Goal: Task Accomplishment & Management: Use online tool/utility

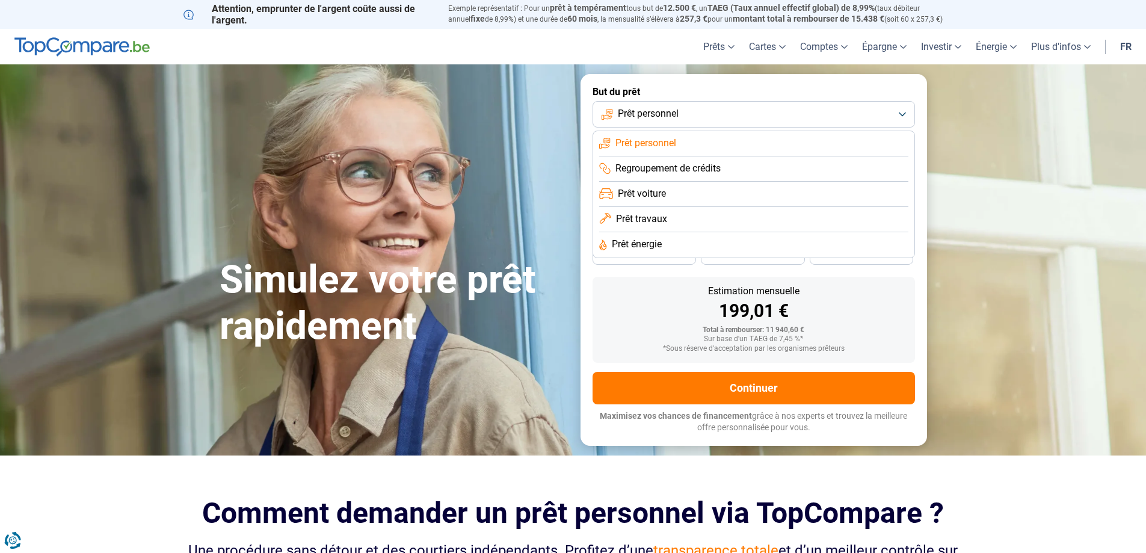
click at [665, 198] on span "Prêt voiture" at bounding box center [642, 193] width 48 height 13
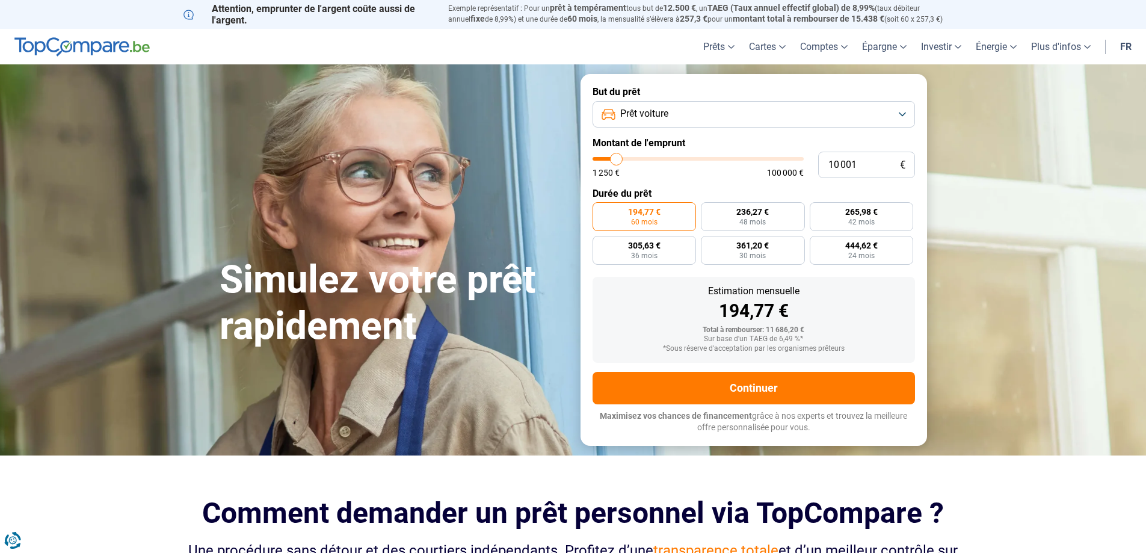
type input "11 250"
type input "11250"
type input "13 000"
type input "13000"
type input "14 750"
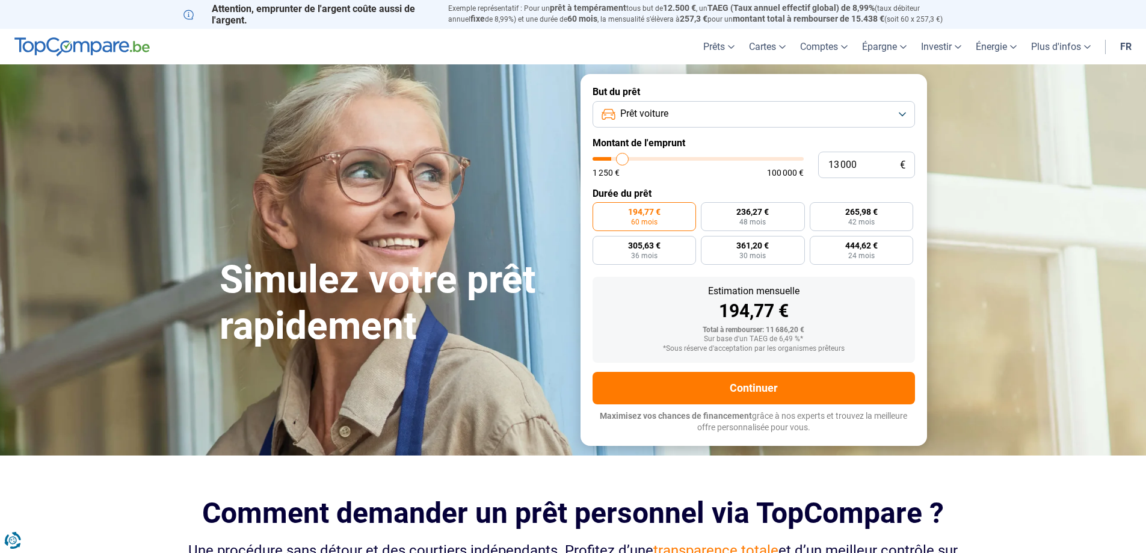
type input "14750"
type input "19 000"
type input "19000"
type input "26 250"
type input "26250"
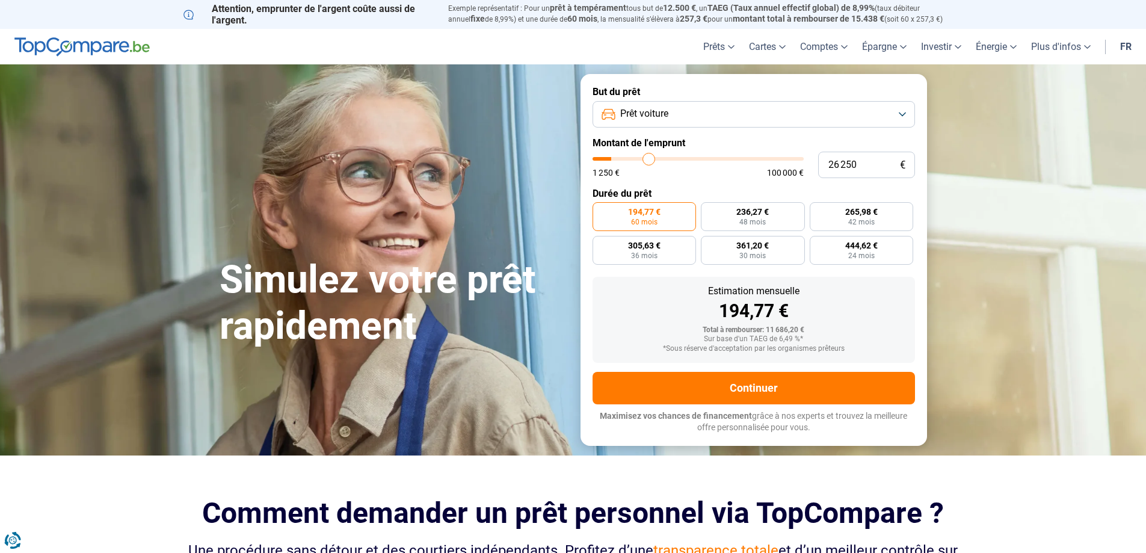
type input "35 750"
type input "35750"
type input "38 500"
type input "38500"
type input "42 750"
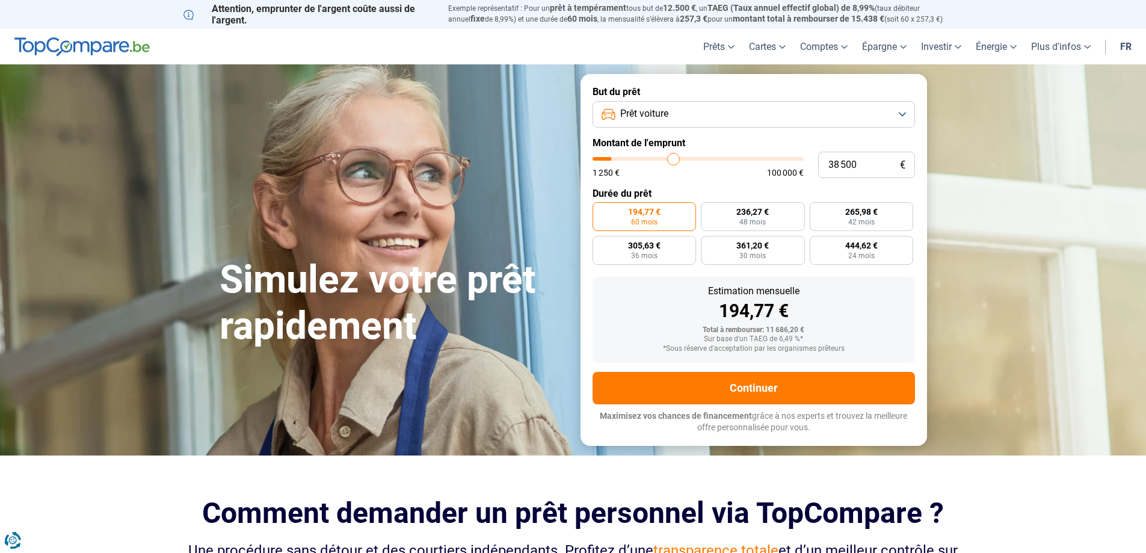
type input "42750"
type input "44 500"
type input "44500"
type input "45 250"
type input "45250"
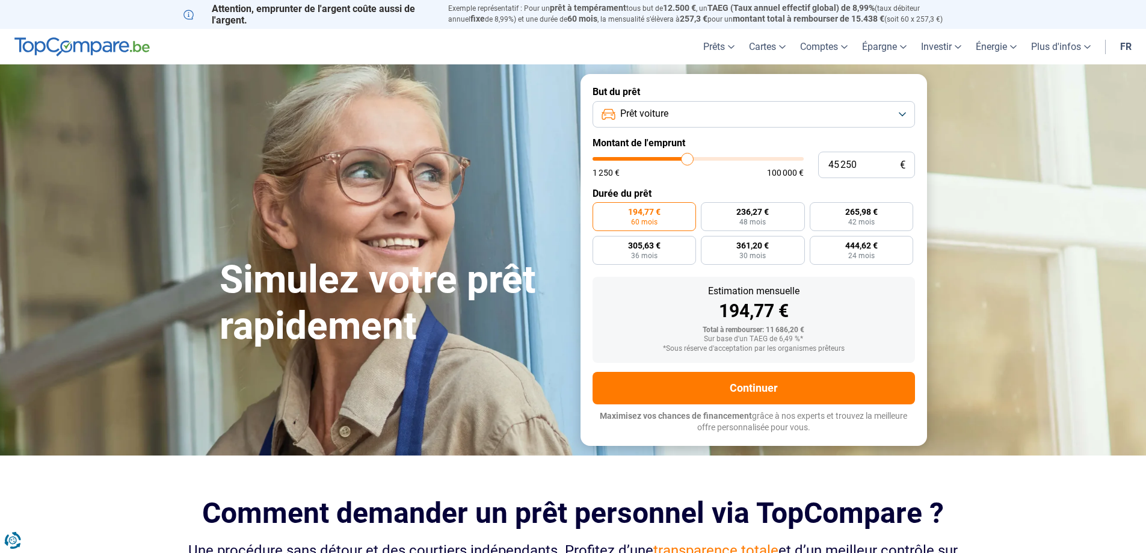
type input "45 500"
type input "45500"
type input "45 750"
type input "45750"
type input "46 000"
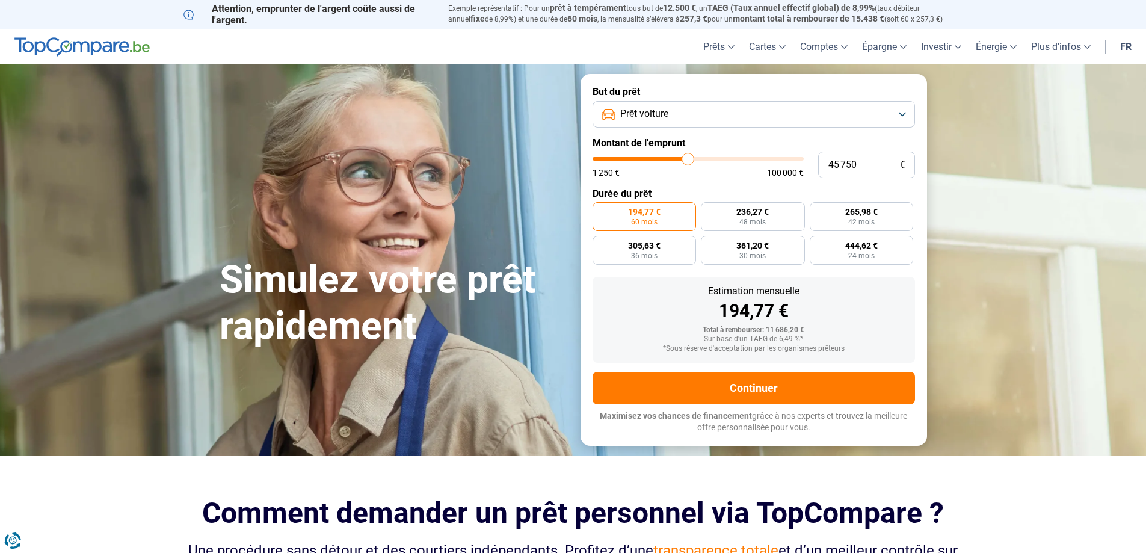
type input "46000"
type input "46 500"
type input "46500"
type input "47 000"
type input "47000"
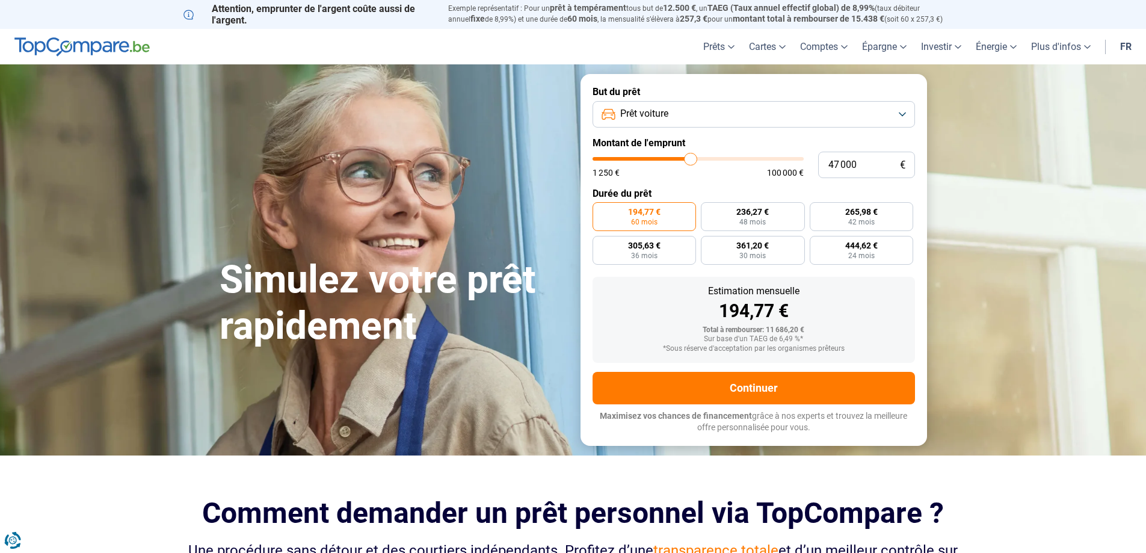
type input "48 000"
type input "48000"
type input "48 250"
type input "48250"
type input "48 500"
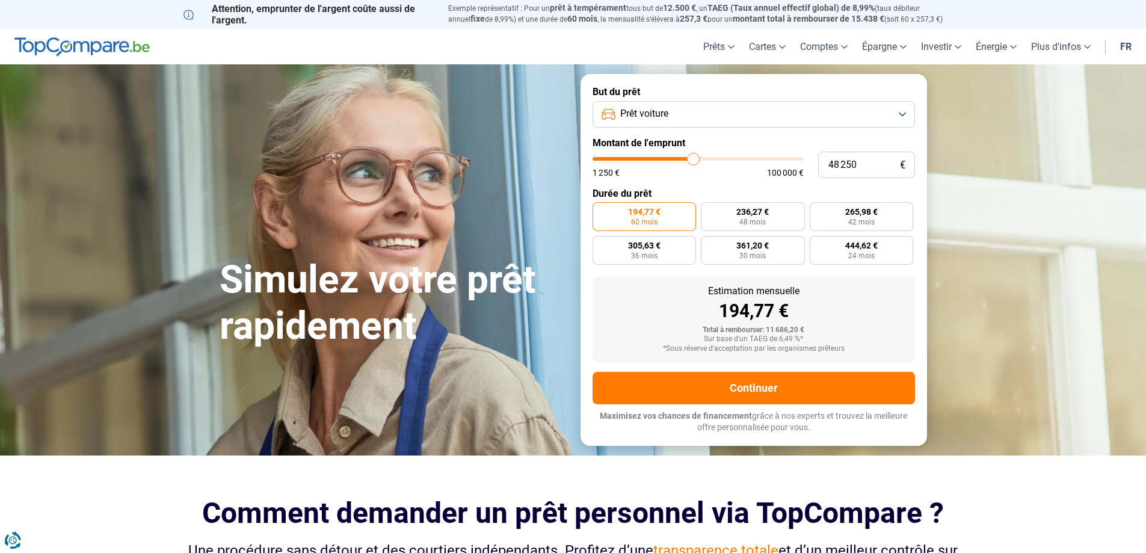
type input "48500"
type input "48 750"
type input "48750"
type input "49 000"
type input "49000"
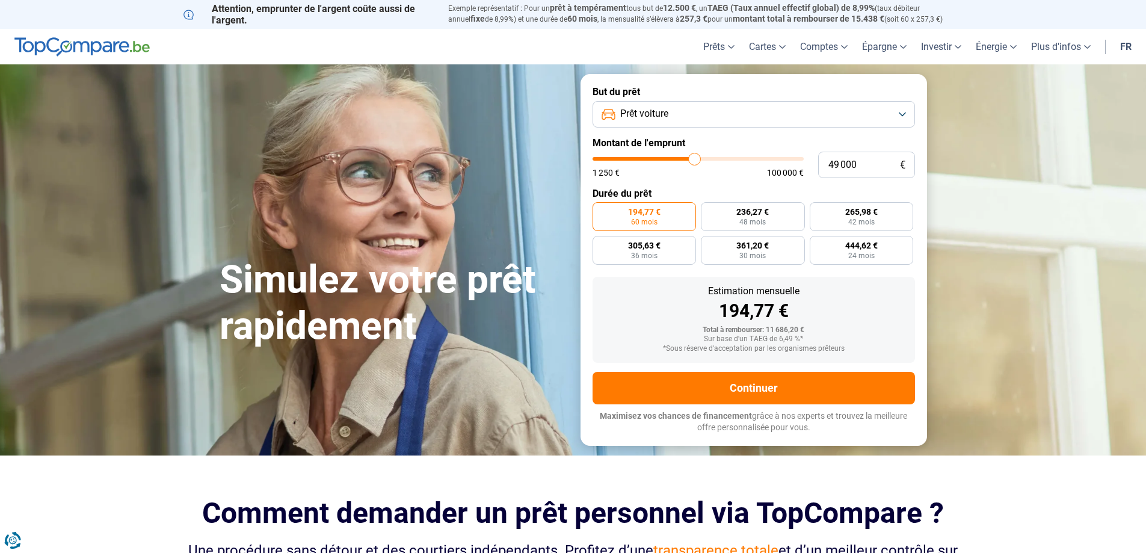
type input "49 500"
type input "49500"
type input "49 750"
type input "49750"
type input "49 500"
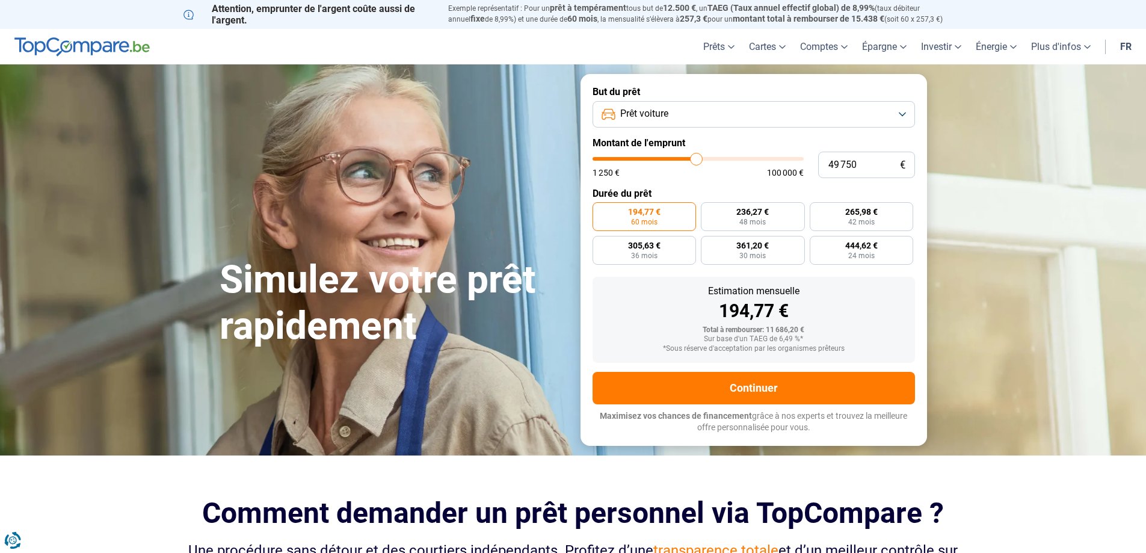
type input "49500"
type input "48 500"
type input "48500"
type input "47 500"
type input "47500"
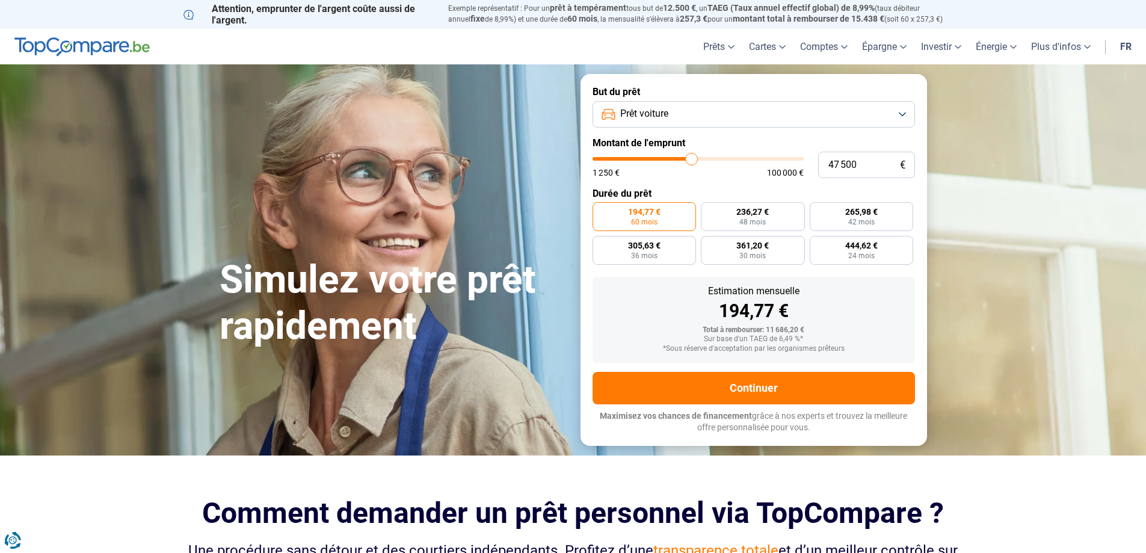
type input "45 750"
type input "45750"
type input "45 250"
type input "45250"
type input "42 250"
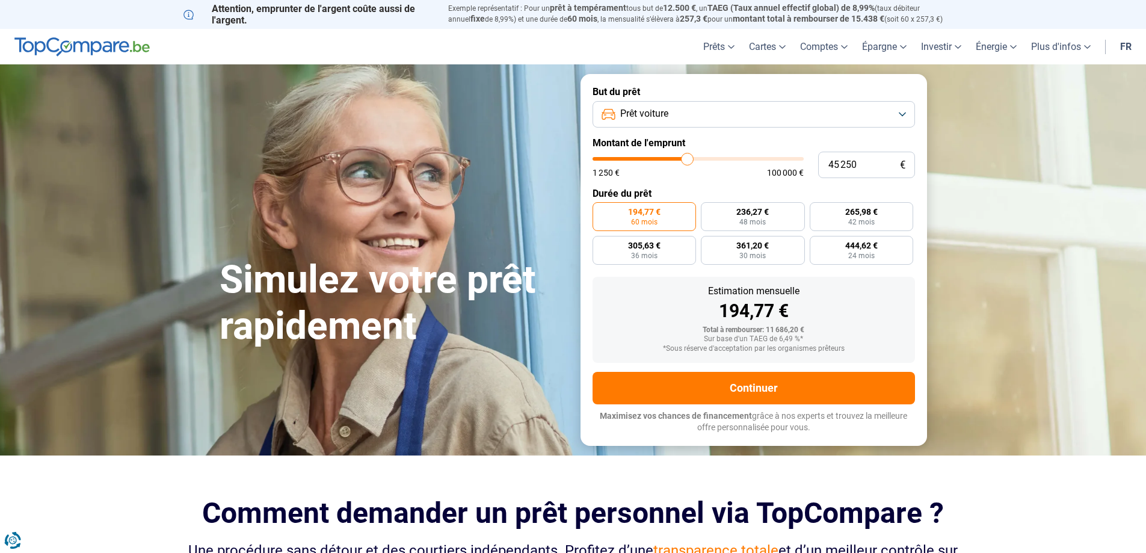
type input "42250"
type input "42 000"
type input "42000"
type input "41 500"
type input "41500"
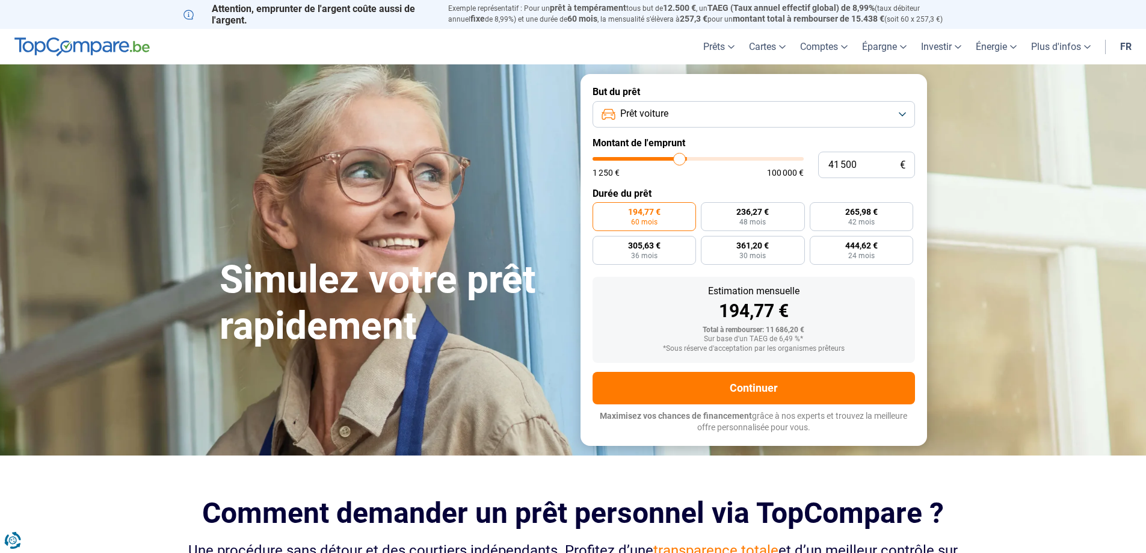
type input "41 250"
type input "41250"
type input "40 250"
type input "40250"
type input "40 000"
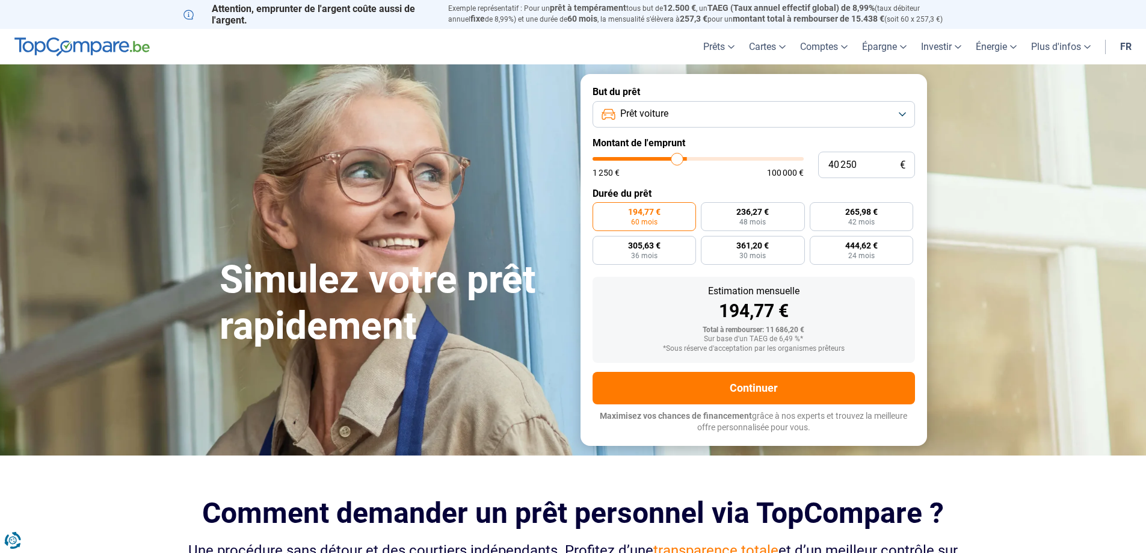
type input "40000"
type input "39 250"
type input "39250"
type input "38 750"
type input "38750"
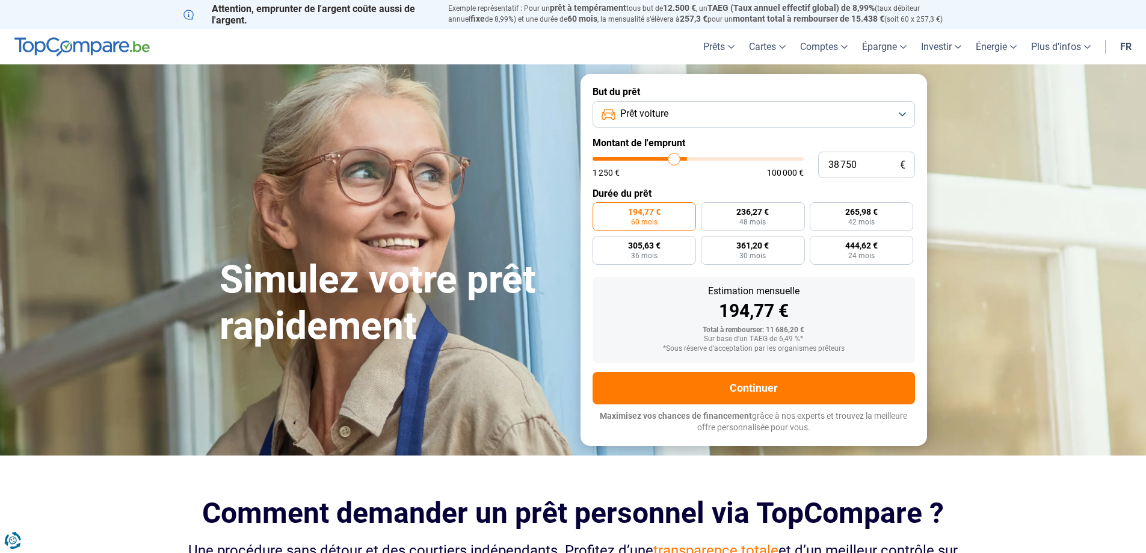
type input "38 500"
type input "38500"
type input "38 000"
type input "38000"
type input "37 750"
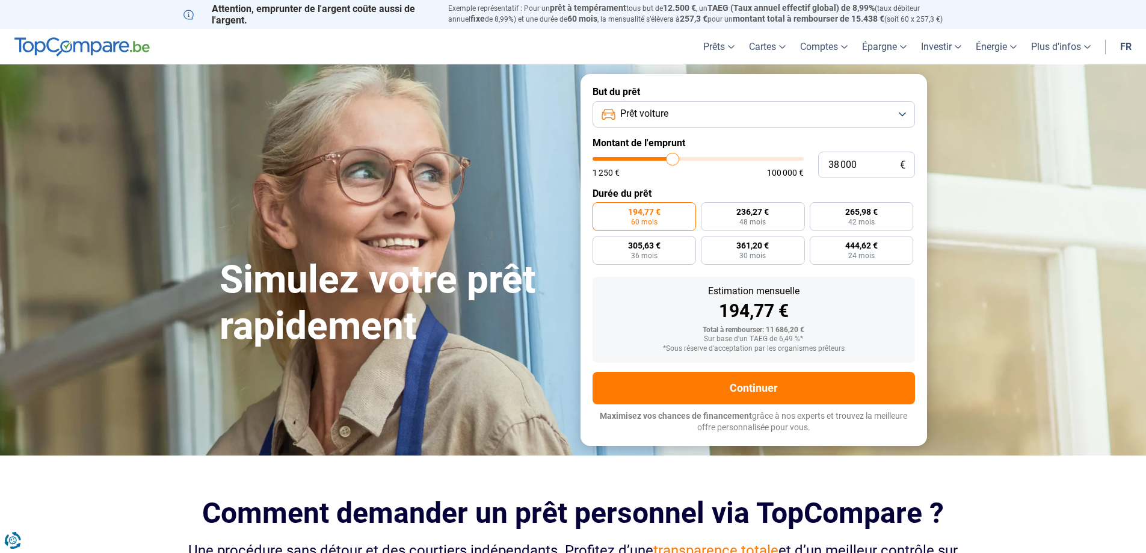
type input "37750"
type input "37 250"
type input "37250"
type input "37 000"
type input "37000"
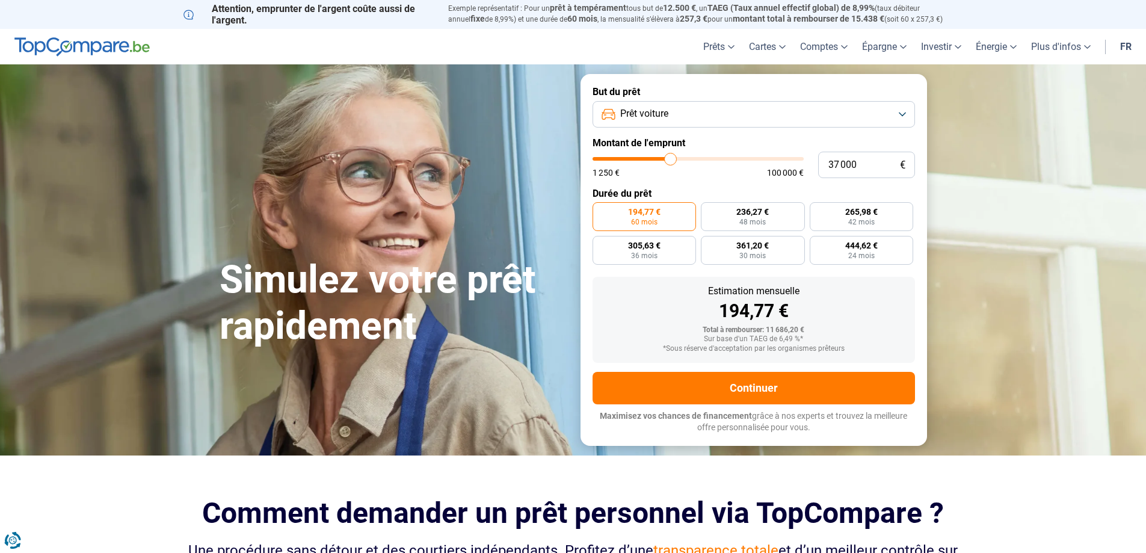
type input "36 750"
type input "36750"
type input "36 500"
type input "36500"
type input "36 250"
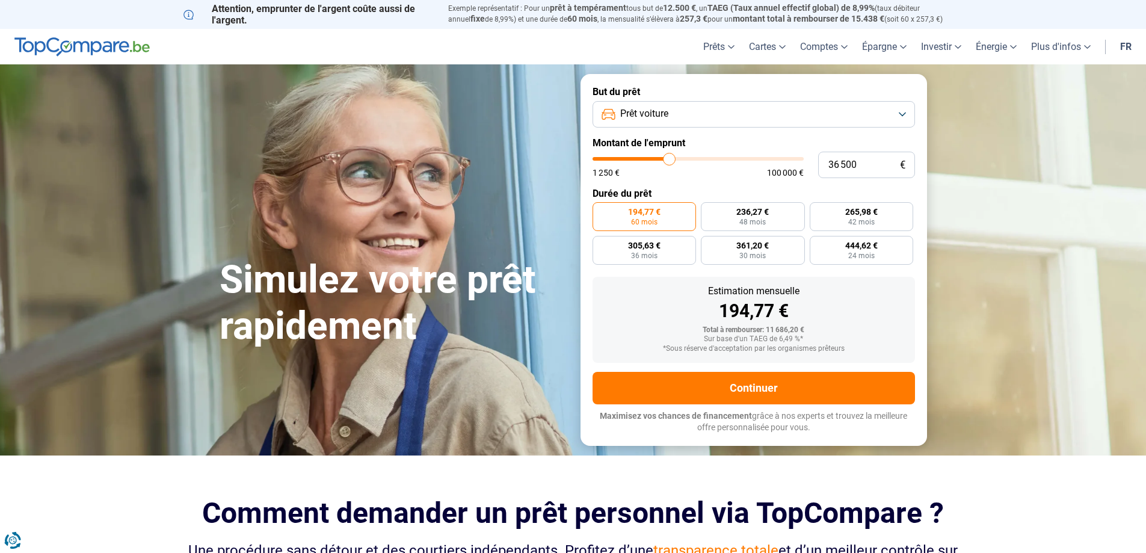
type input "36250"
type input "35 750"
type input "35750"
type input "35 500"
type input "35500"
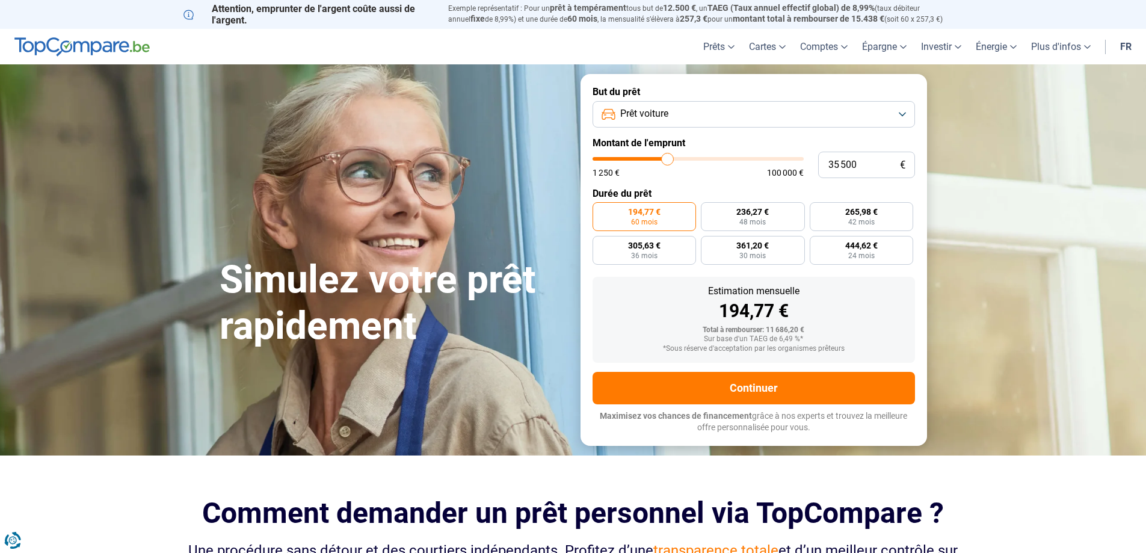
type input "35 250"
type input "35250"
type input "35 000"
type input "35000"
type input "34 750"
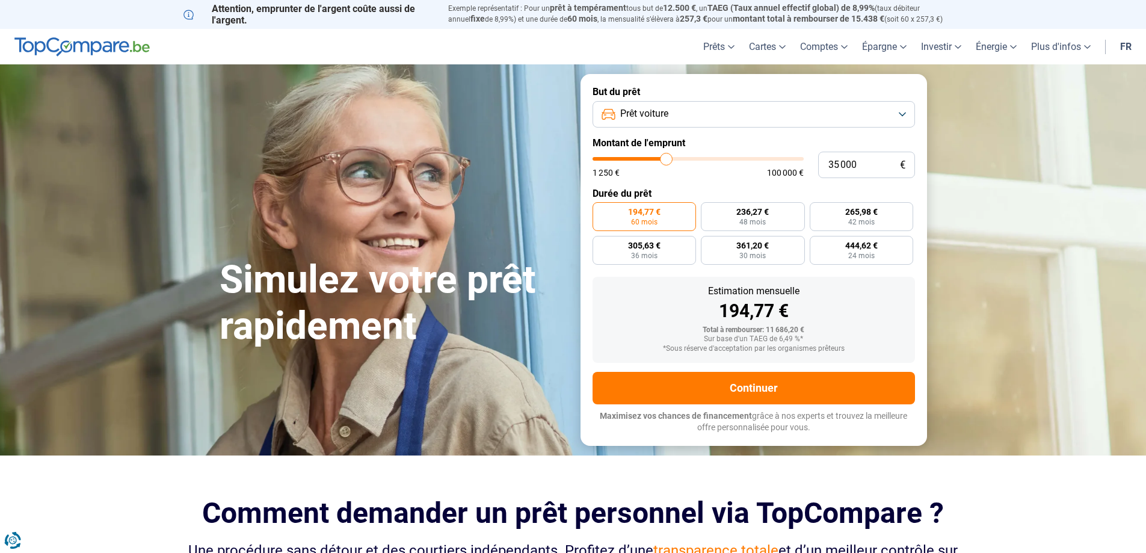
type input "34750"
type input "34 250"
type input "34250"
type input "34 000"
drag, startPoint x: 618, startPoint y: 158, endPoint x: 665, endPoint y: 165, distance: 47.4
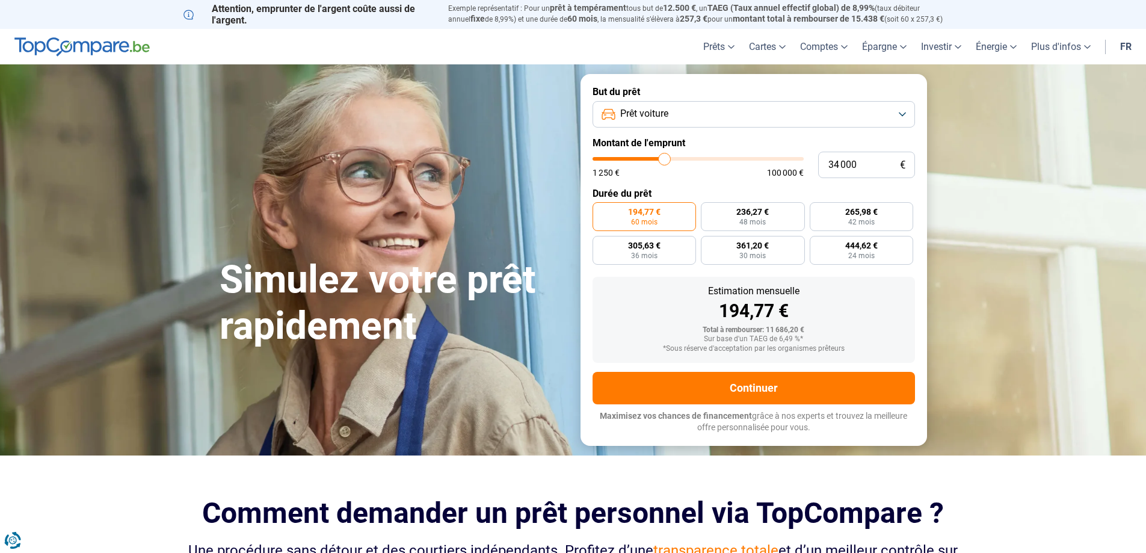
type input "34000"
click at [665, 161] on input "range" at bounding box center [698, 159] width 211 height 4
radio input "false"
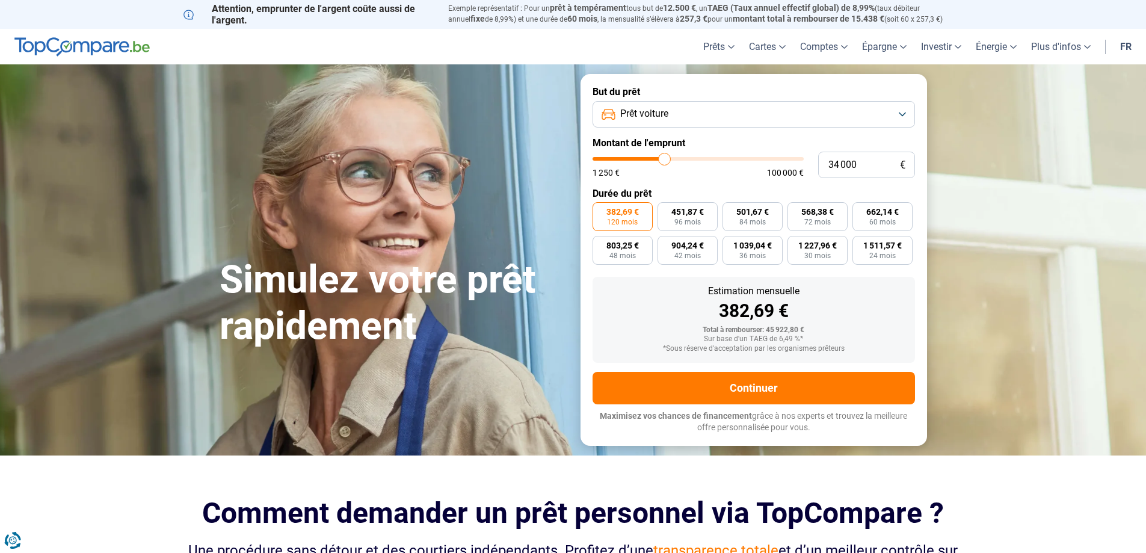
type input "33 750"
type input "33750"
type input "33 500"
type input "33500"
type input "33 250"
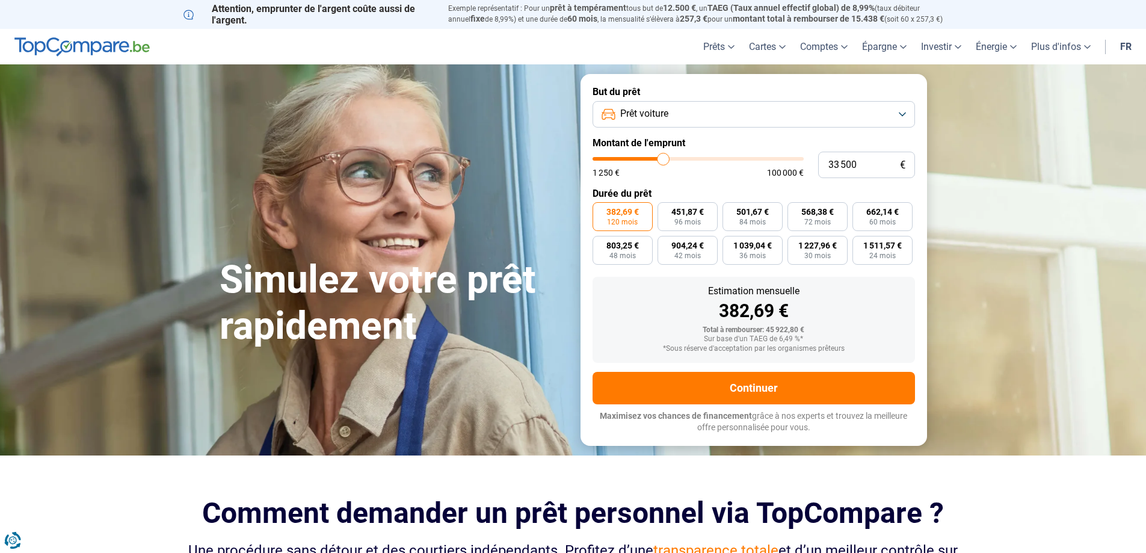
type input "33250"
type input "32 750"
type input "32750"
type input "32 250"
type input "32250"
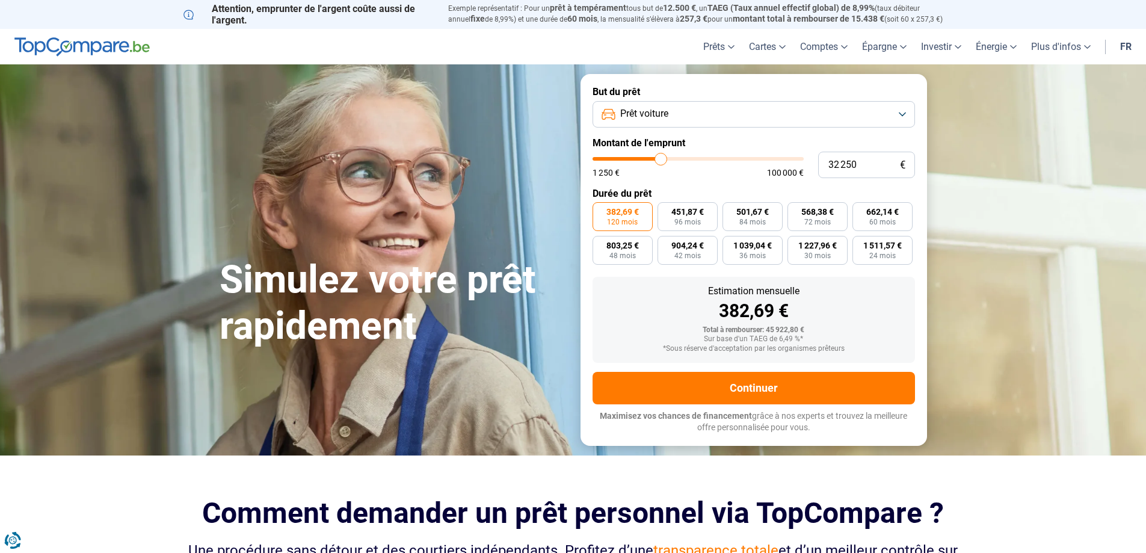
type input "32 000"
type input "32000"
type input "31 750"
type input "31750"
type input "31 250"
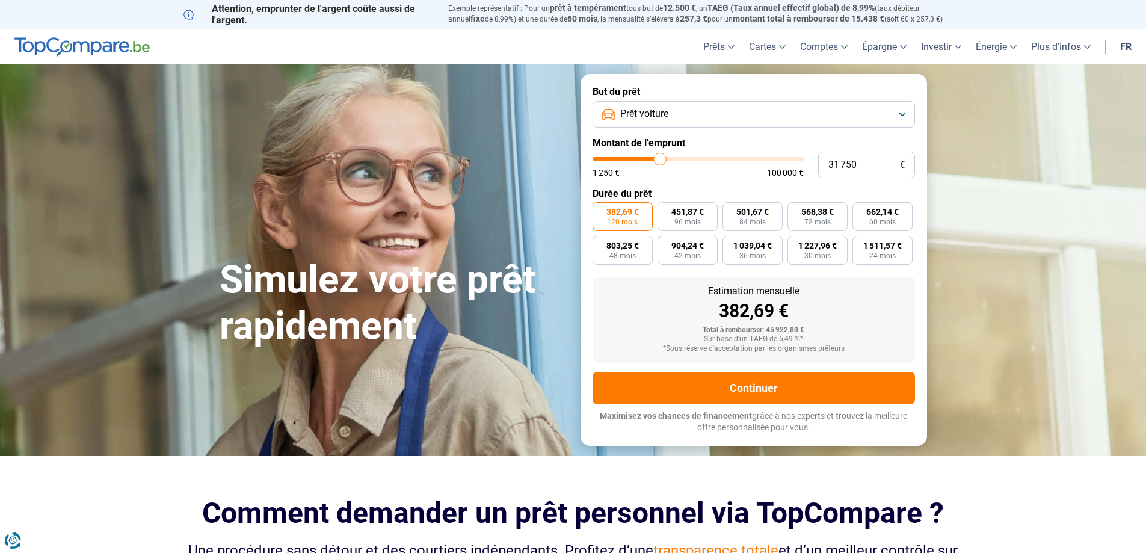
type input "31250"
type input "31 000"
type input "31000"
type input "30 500"
type input "30500"
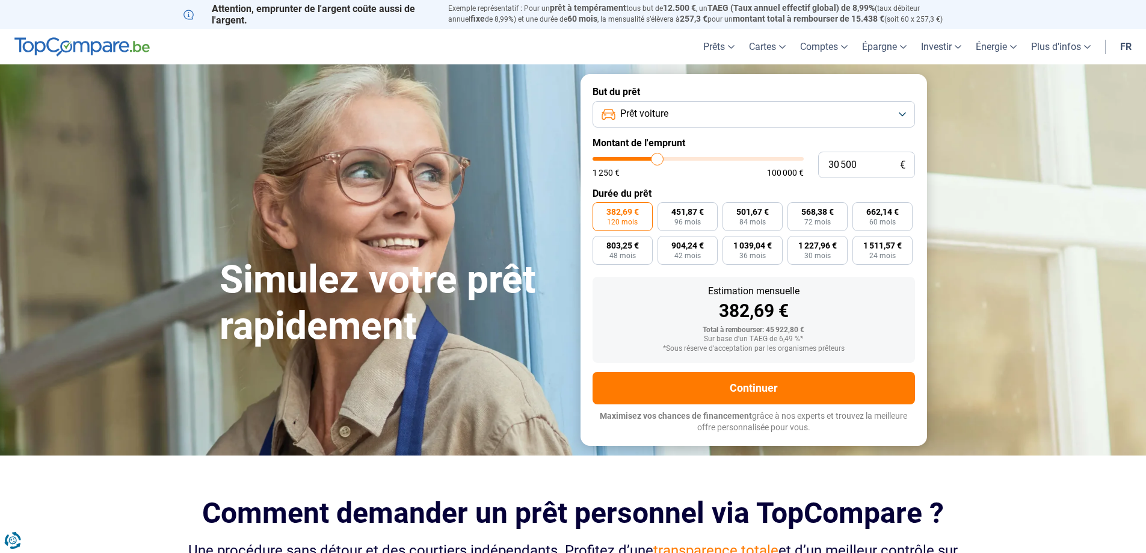
type input "30 250"
type input "30250"
type input "29 750"
type input "29750"
type input "29 250"
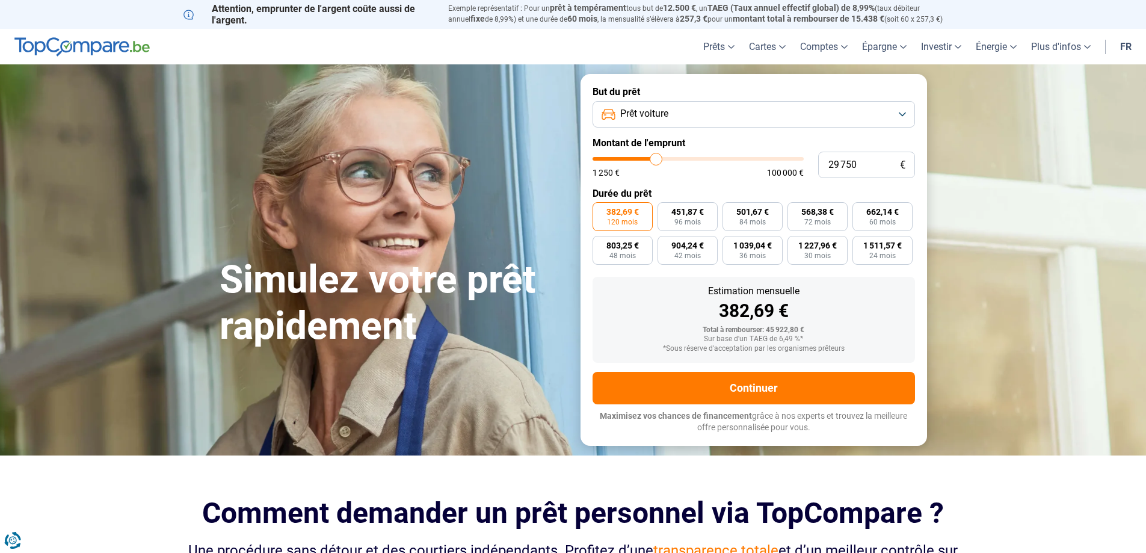
type input "29250"
type input "29 500"
type input "29500"
type input "29 750"
type input "29750"
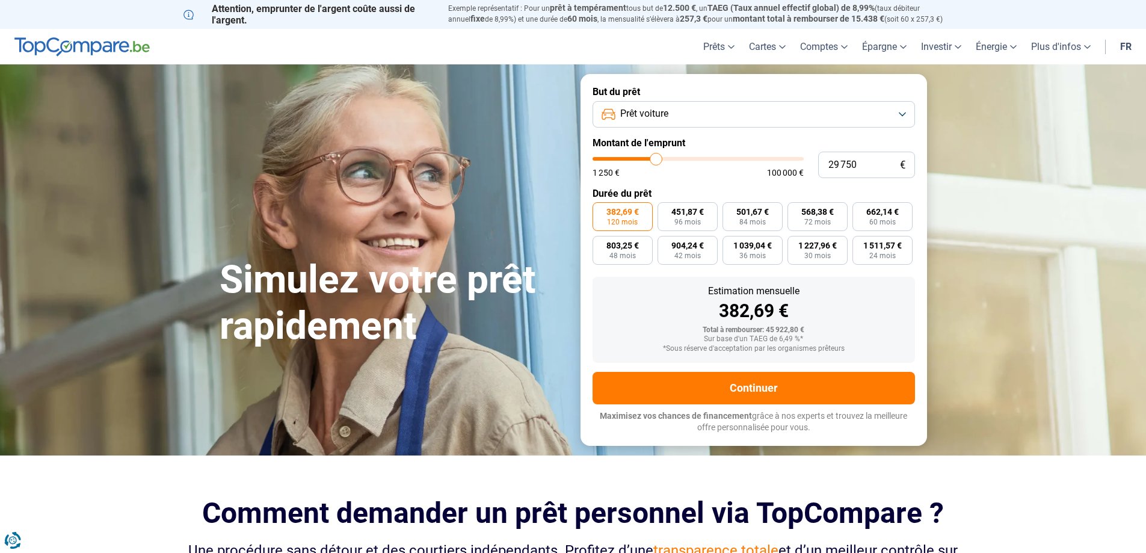
type input "30 250"
drag, startPoint x: 665, startPoint y: 161, endPoint x: 657, endPoint y: 160, distance: 7.8
type input "30250"
click at [657, 160] on input "range" at bounding box center [698, 159] width 211 height 4
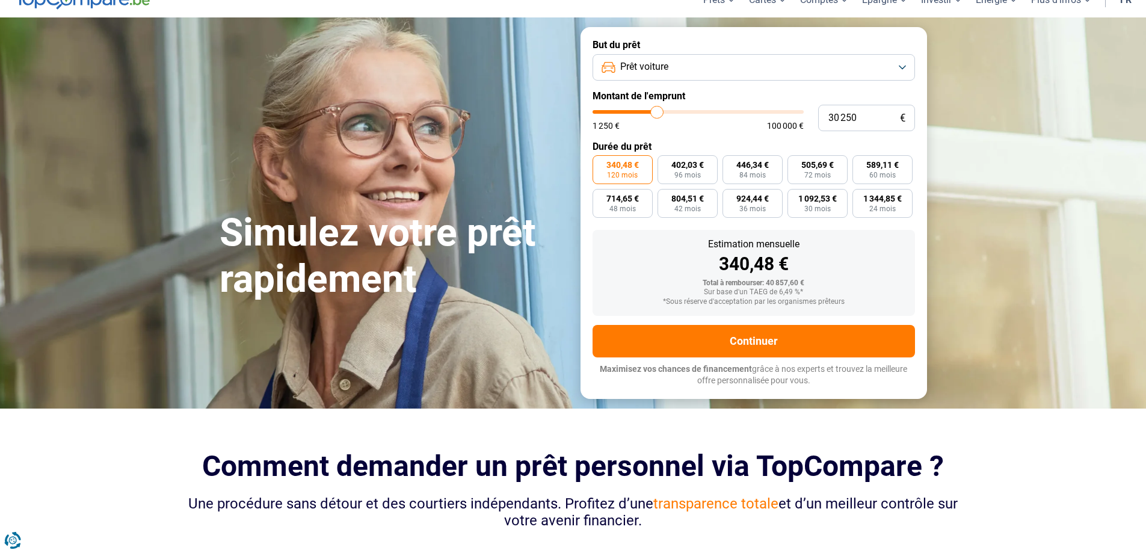
scroll to position [56, 0]
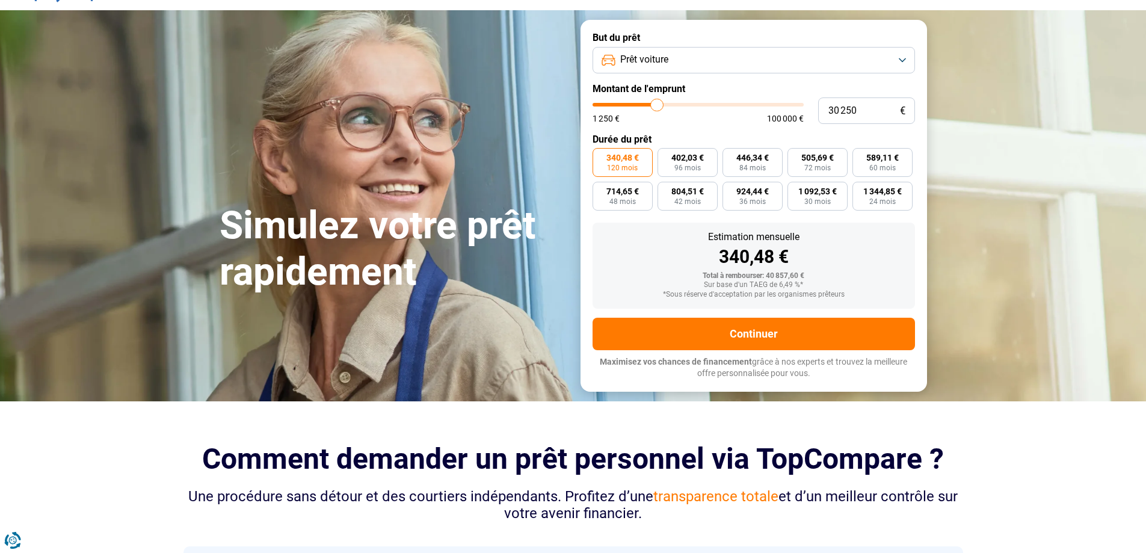
drag, startPoint x: 928, startPoint y: 232, endPoint x: 922, endPoint y: 253, distance: 21.3
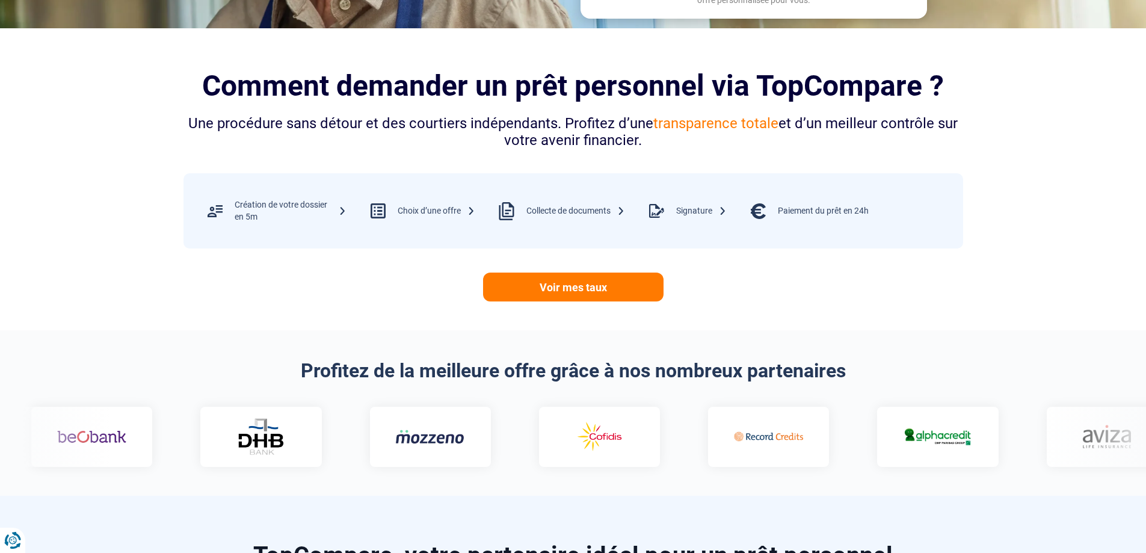
drag, startPoint x: 922, startPoint y: 253, endPoint x: 925, endPoint y: 315, distance: 62.6
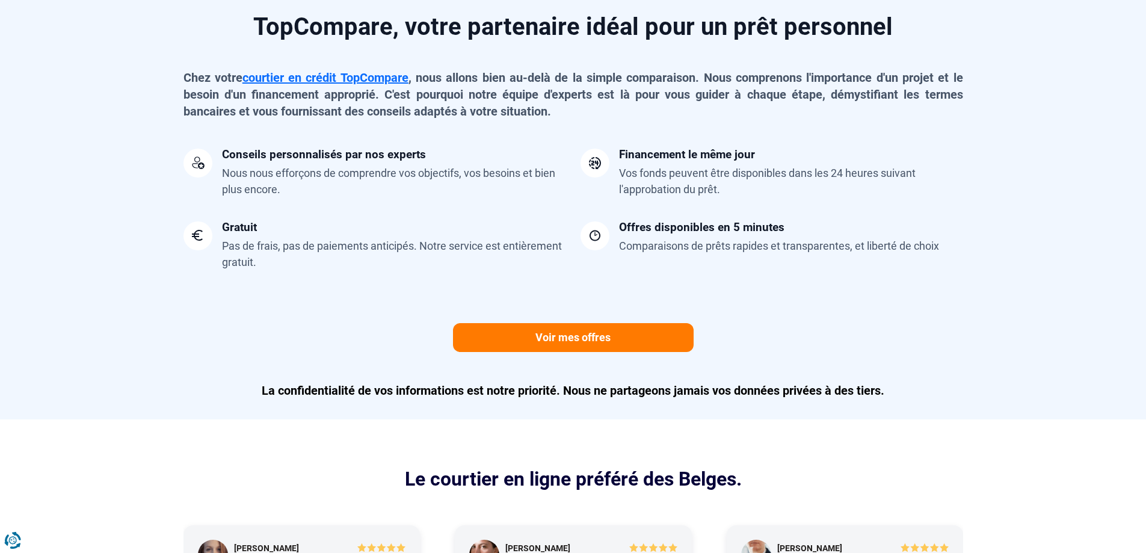
drag, startPoint x: 401, startPoint y: 281, endPoint x: 394, endPoint y: 457, distance: 175.8
